Goal: Transaction & Acquisition: Book appointment/travel/reservation

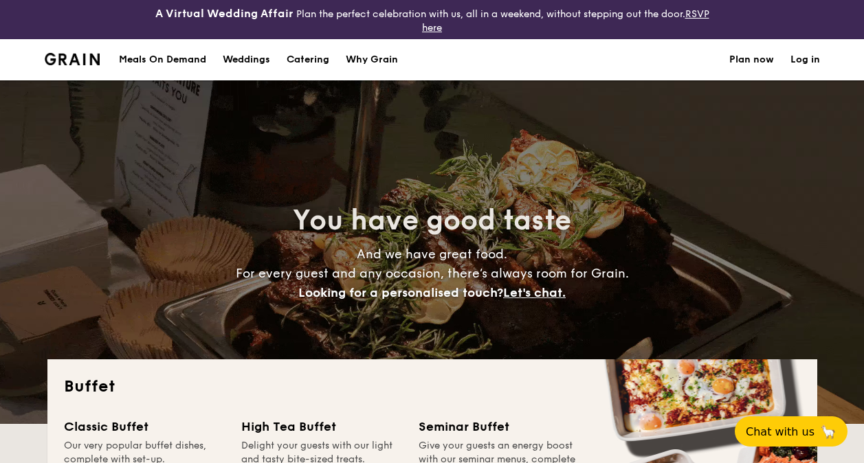
select select
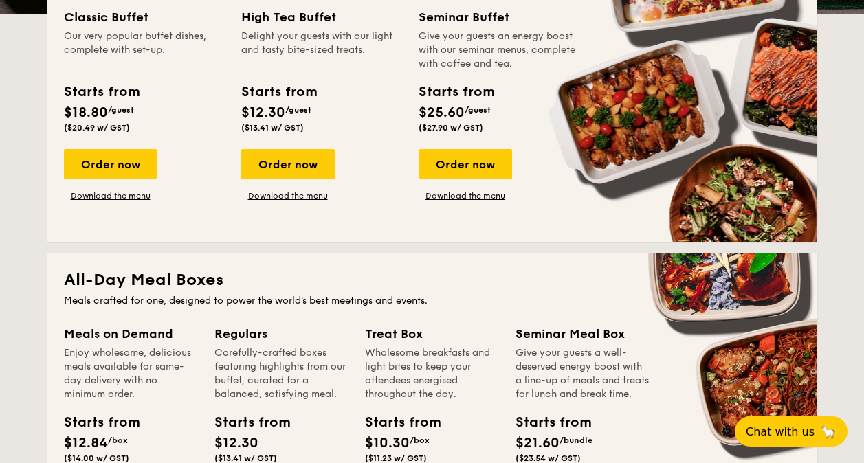
scroll to position [481, 0]
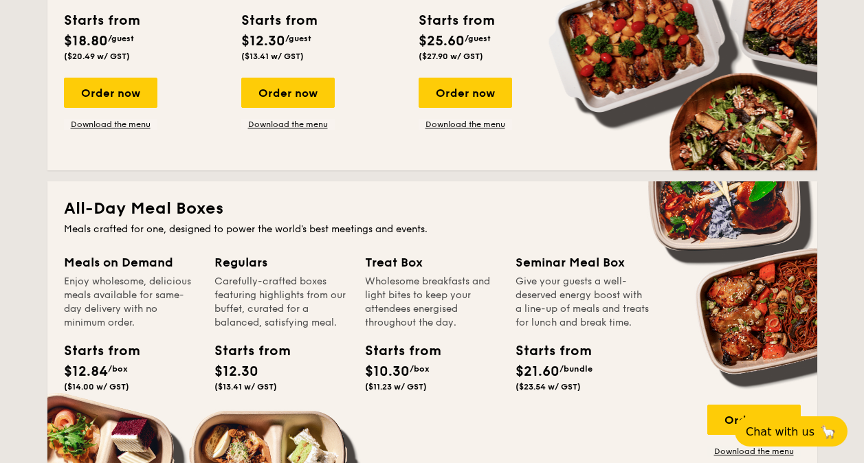
click at [574, 275] on div "Give your guests a well-deserved energy boost with a line-up of meals and treat…" at bounding box center [583, 302] width 134 height 55
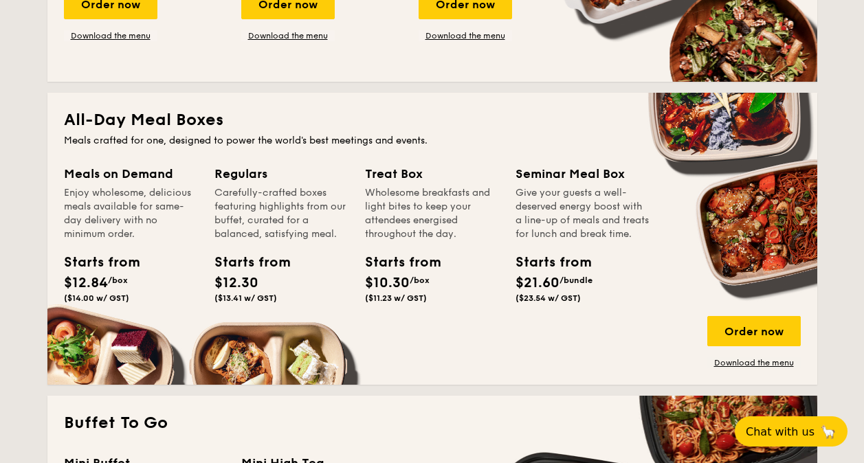
scroll to position [619, 0]
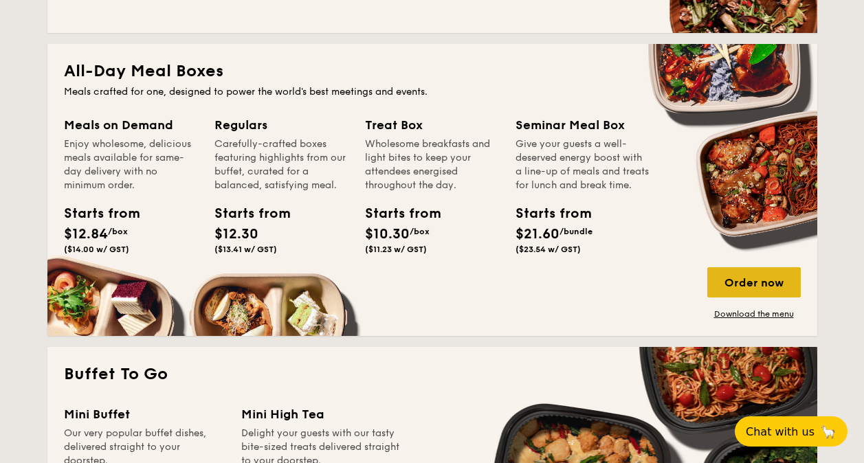
click at [761, 288] on div "Order now" at bounding box center [755, 282] width 94 height 30
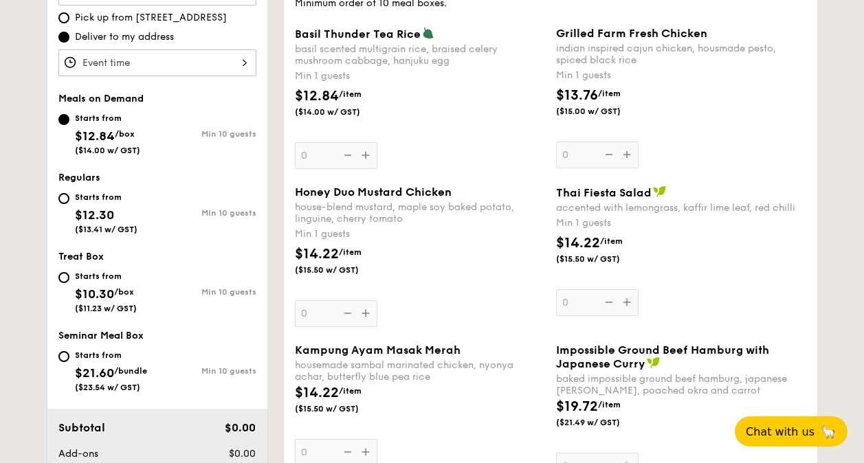
scroll to position [621, 0]
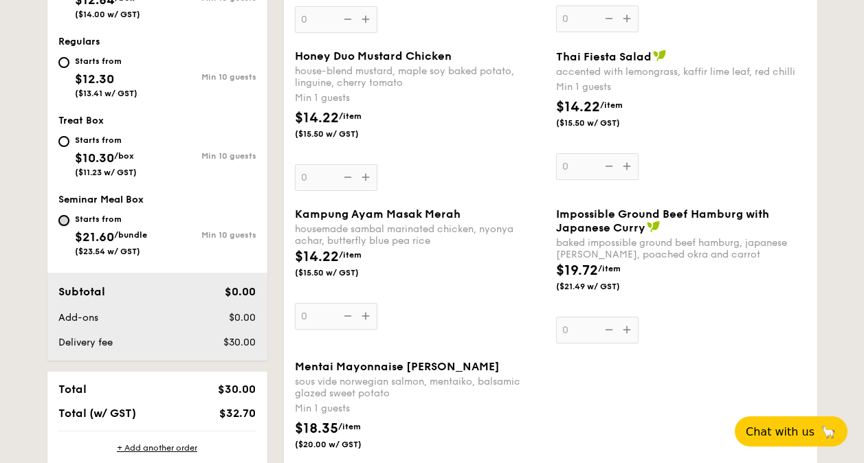
click at [65, 215] on input "Starts from $21.60 /bundle ($23.54 w/ GST) Min 10 guests" at bounding box center [63, 220] width 11 height 11
radio input "true"
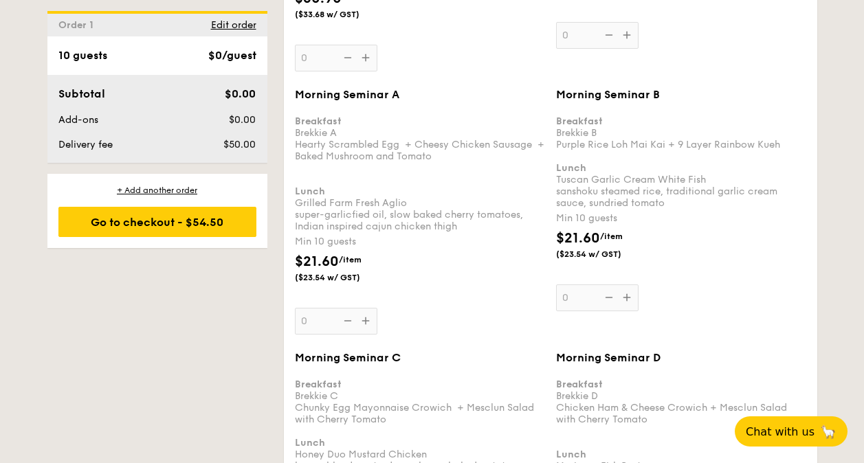
scroll to position [613, 0]
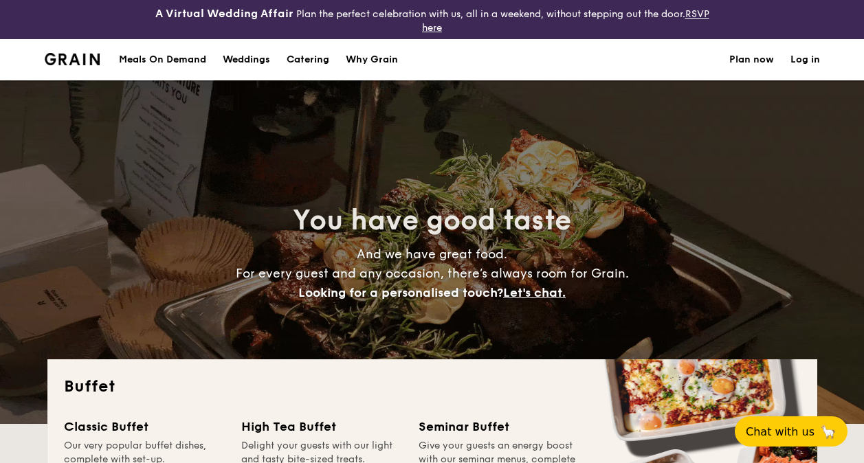
select select
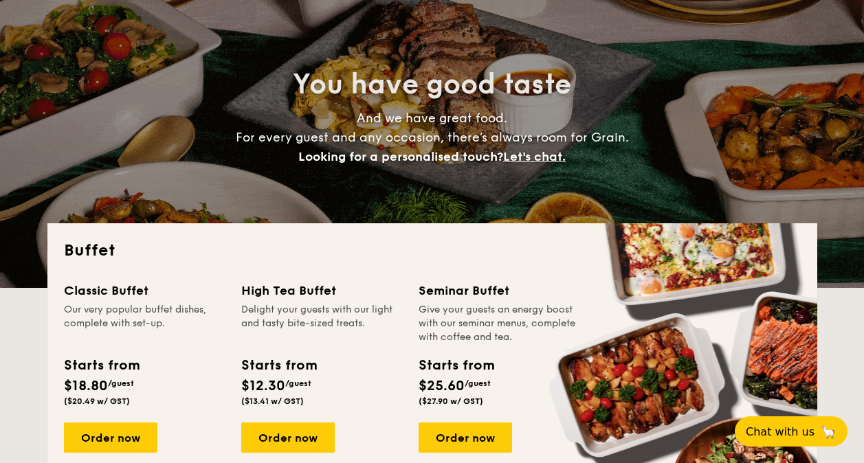
scroll to position [206, 0]
